Goal: Communication & Community: Share content

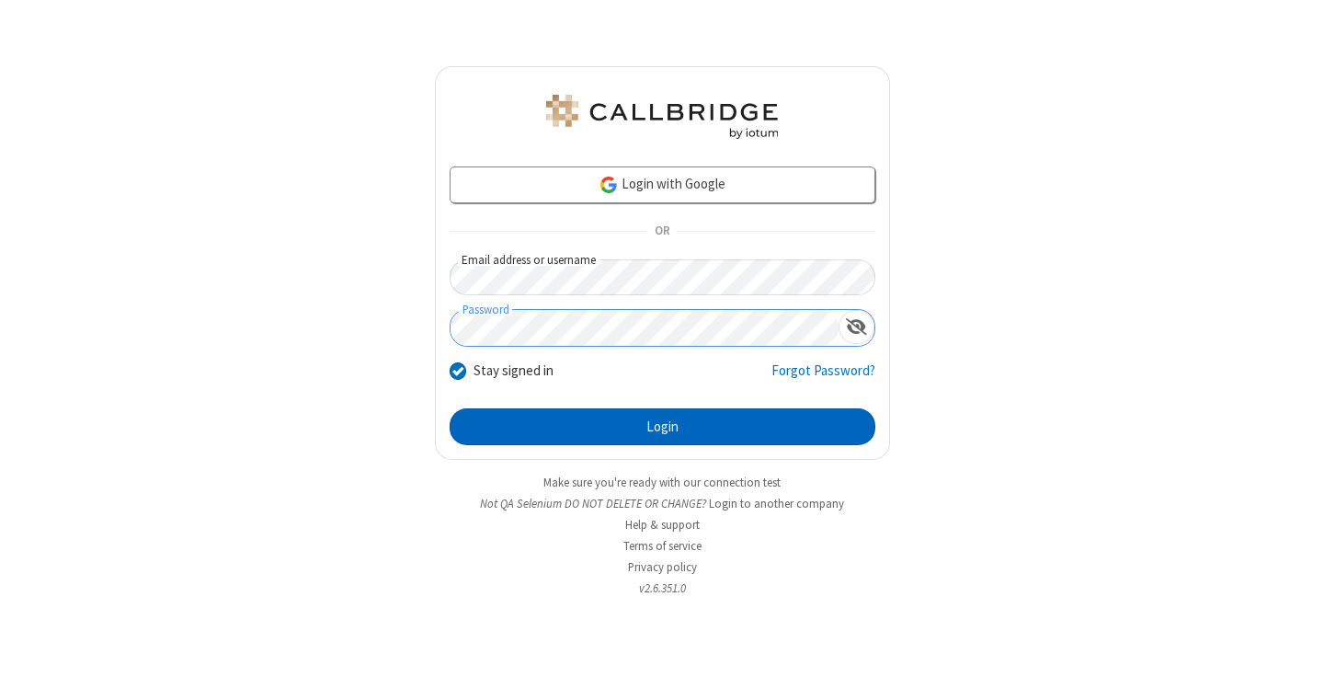
click at [662, 427] on button "Login" at bounding box center [663, 426] width 426 height 37
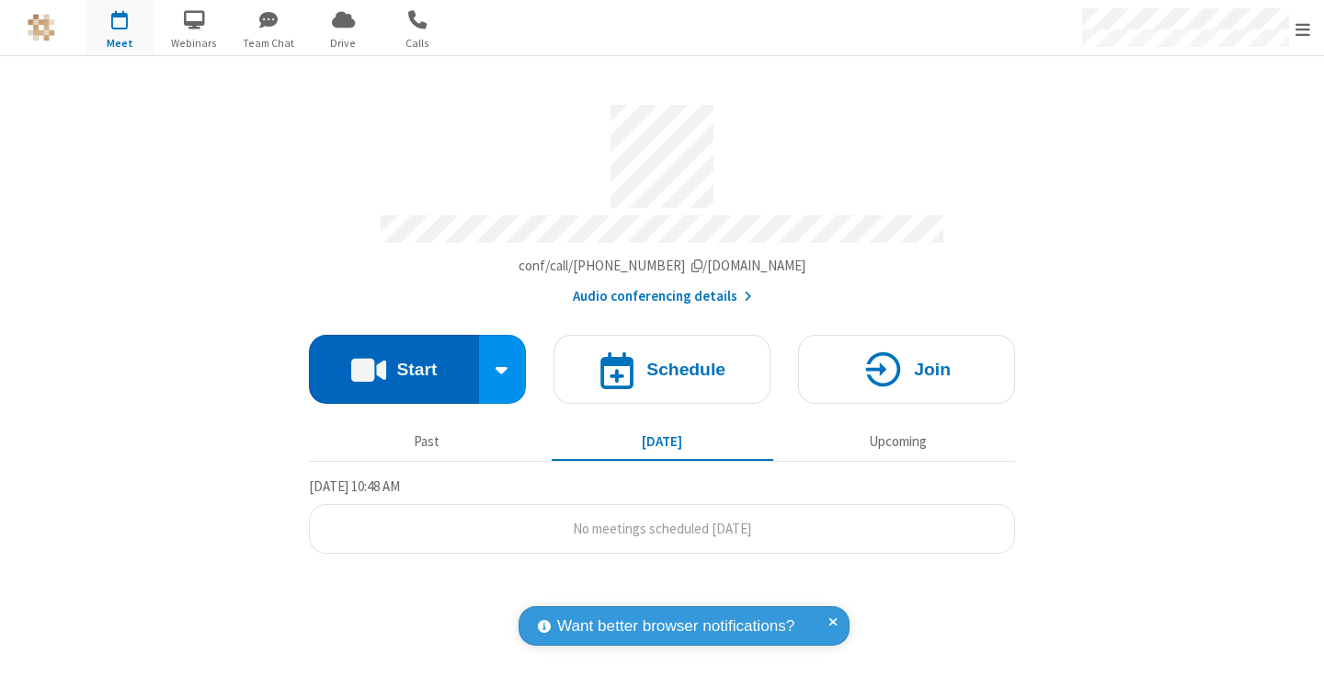
click at [393, 360] on button "Start" at bounding box center [394, 369] width 170 height 69
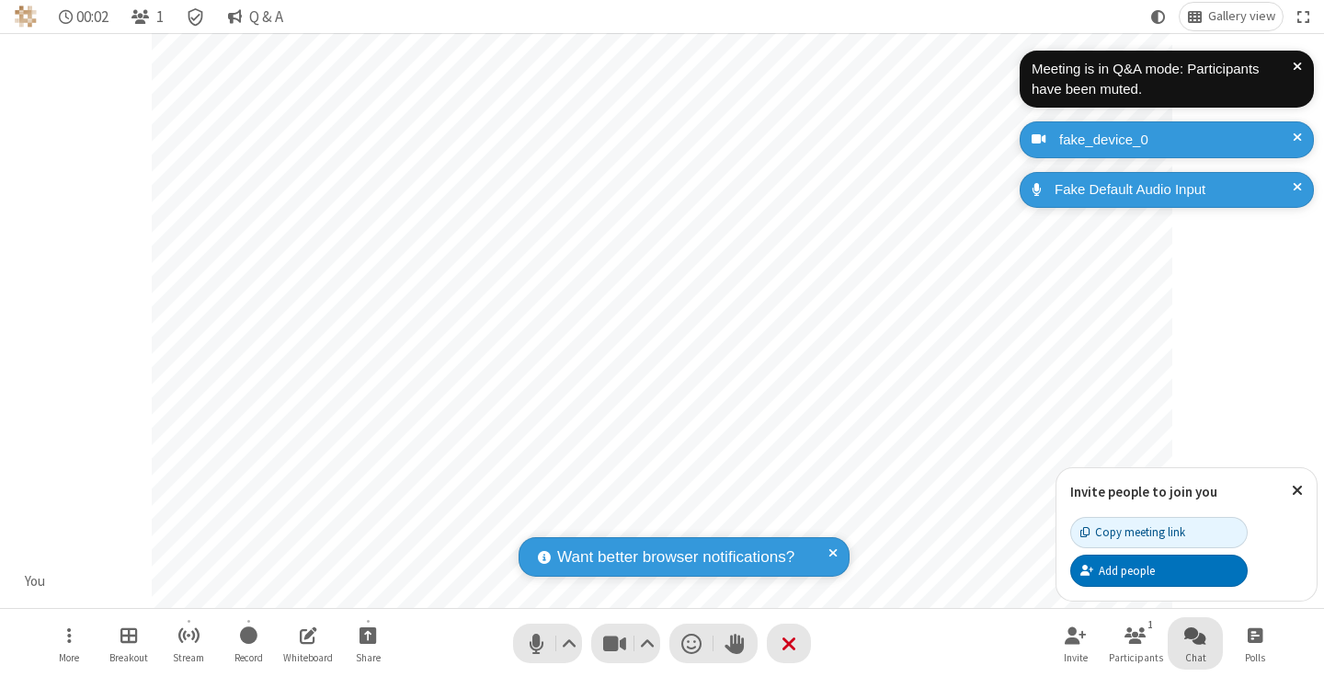
click at [1195, 634] on span "Open chat" at bounding box center [1195, 634] width 22 height 23
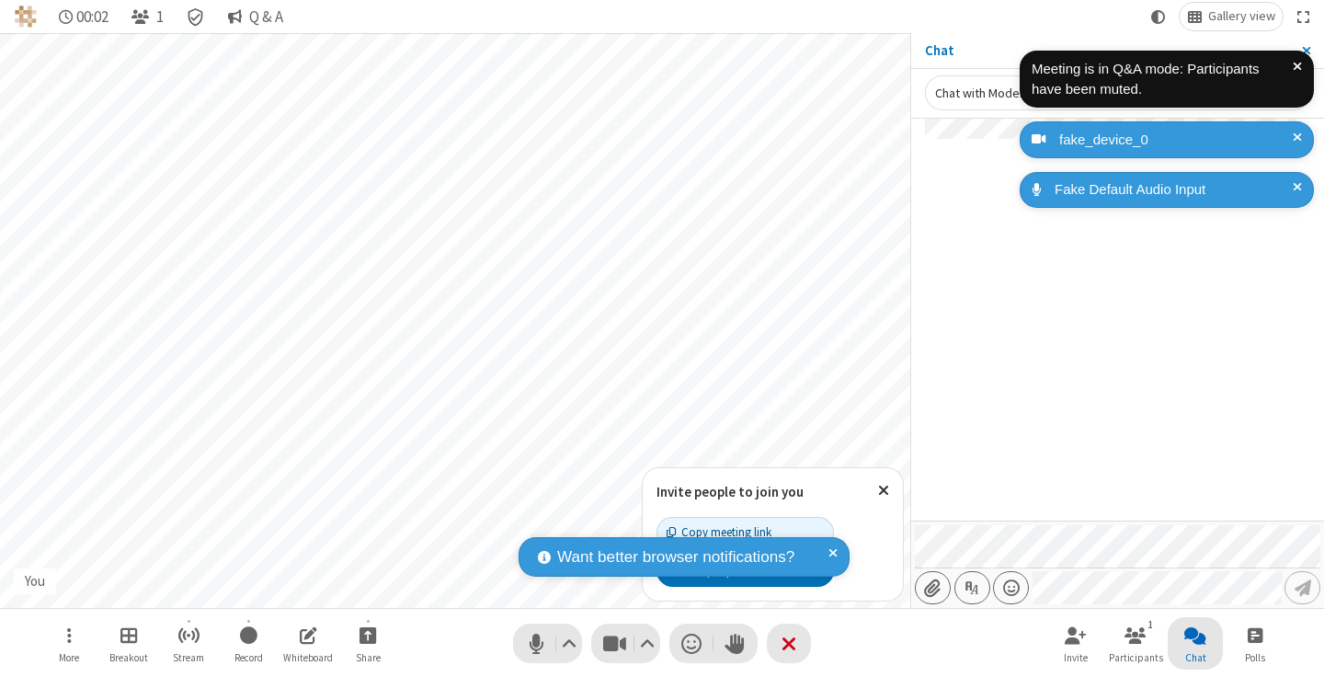
type input "C:\fakepath\doc_test.docx"
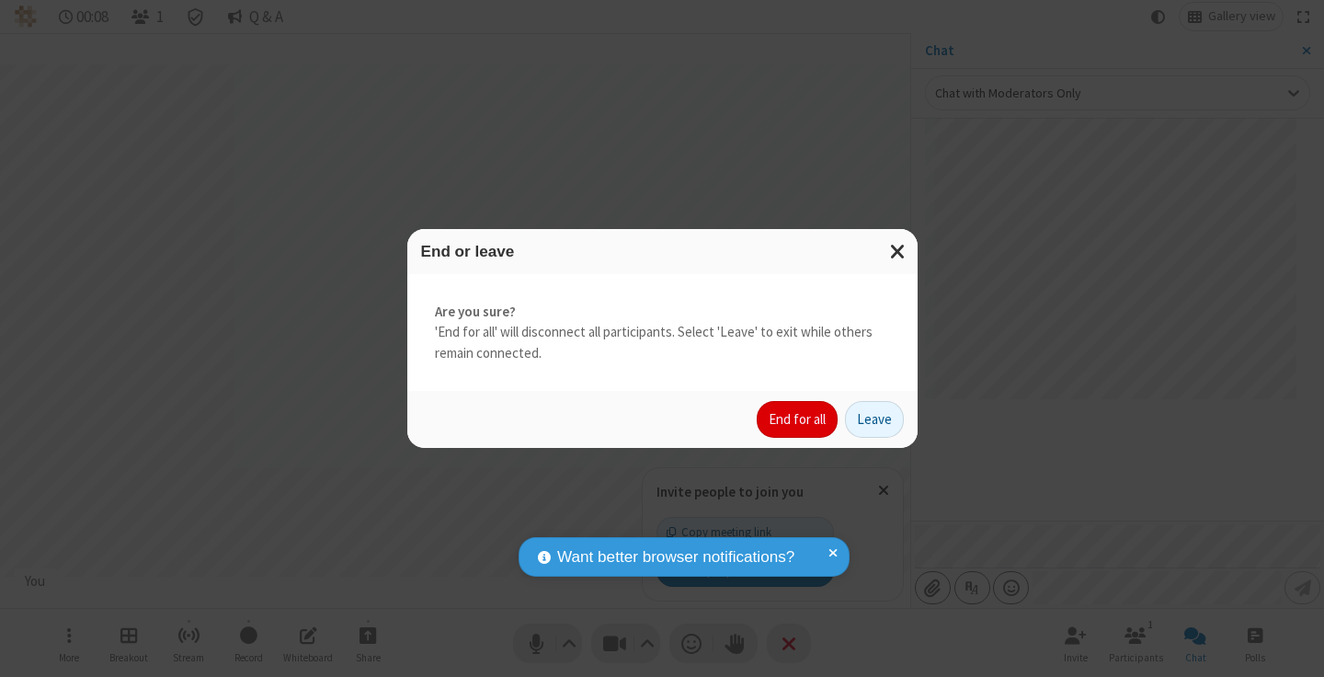
click at [798, 419] on button "End for all" at bounding box center [797, 419] width 81 height 37
